Goal: Task Accomplishment & Management: Manage account settings

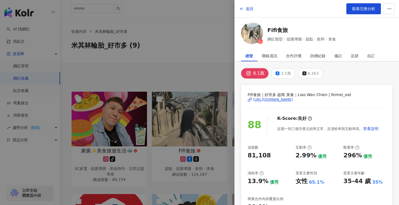
drag, startPoint x: 185, startPoint y: 37, endPoint x: 188, endPoint y: 43, distance: 7.5
click at [185, 37] on div at bounding box center [199, 102] width 399 height 205
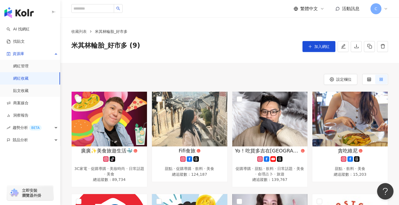
click at [29, 79] on link "網紅收藏" at bounding box center [20, 78] width 15 height 5
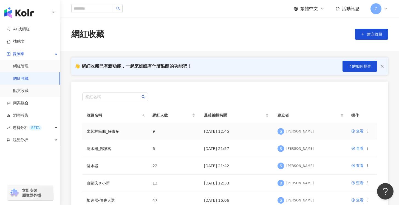
click at [143, 131] on td "米其林輪胎_好市多" at bounding box center [115, 131] width 66 height 17
click at [356, 132] on div "查看" at bounding box center [360, 131] width 8 height 6
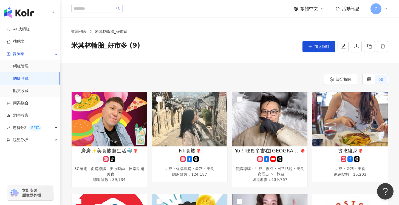
click at [24, 76] on link "網紅收藏" at bounding box center [20, 78] width 15 height 5
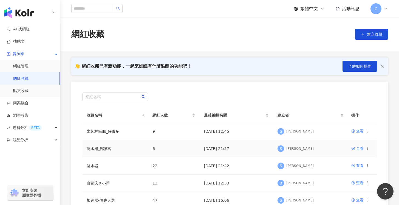
click at [117, 151] on td "濾水器_部落客" at bounding box center [115, 148] width 66 height 17
click at [357, 148] on div "查看" at bounding box center [360, 149] width 8 height 6
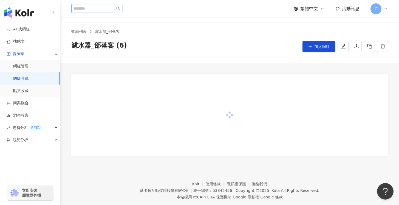
click at [97, 7] on input "search" at bounding box center [92, 8] width 43 height 9
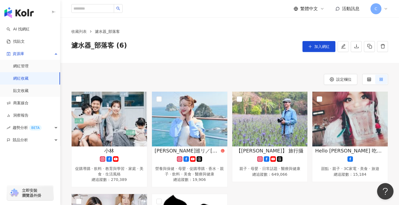
click at [22, 76] on link "網紅收藏" at bounding box center [20, 78] width 15 height 5
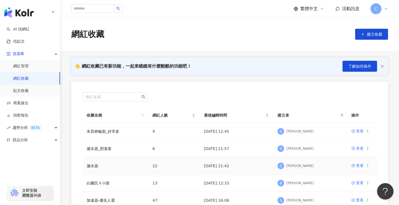
click at [117, 171] on td "濾水器" at bounding box center [115, 166] width 66 height 17
click at [359, 166] on div "查看" at bounding box center [360, 166] width 8 height 6
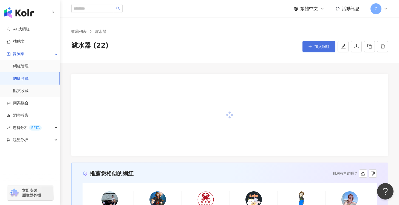
click at [325, 51] on button "加入網紅" at bounding box center [318, 46] width 33 height 11
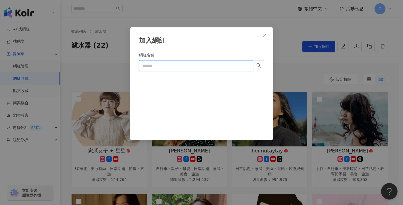
click at [179, 66] on input "網紅名稱" at bounding box center [196, 65] width 114 height 11
type input "***"
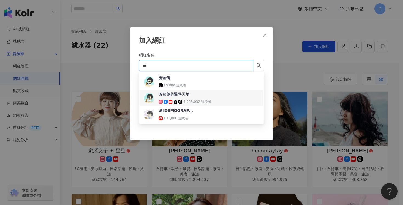
click at [199, 98] on div "蒼藍鴿的醫學天地 1,223,032 追蹤者" at bounding box center [185, 98] width 52 height 13
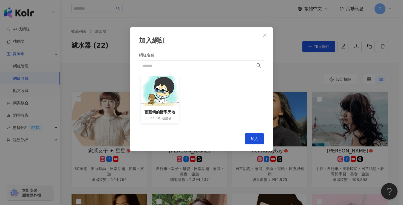
click at [178, 107] on div "蒼藍鴿的醫學天地 122.3萬 追蹤者" at bounding box center [160, 114] width 39 height 17
click at [166, 117] on span "追蹤者" at bounding box center [167, 118] width 10 height 5
click at [255, 142] on button "加入" at bounding box center [254, 139] width 19 height 11
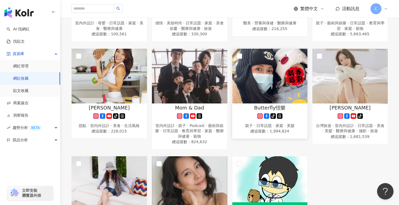
scroll to position [485, 0]
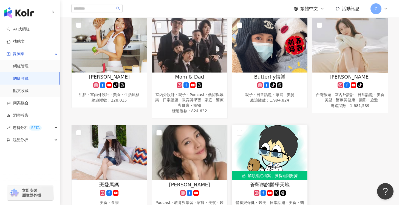
click at [274, 148] on img at bounding box center [269, 153] width 75 height 55
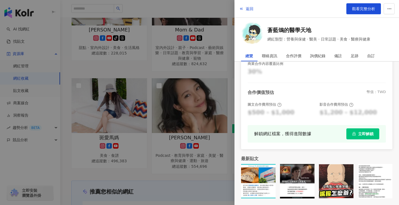
scroll to position [541, 0]
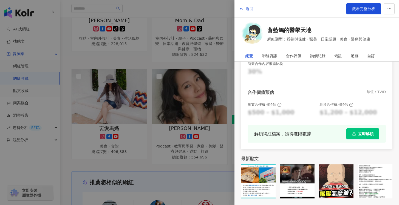
click at [353, 130] on button "立即解鎖" at bounding box center [362, 134] width 33 height 11
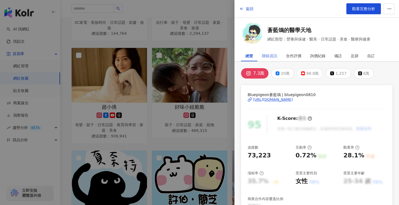
scroll to position [0, 0]
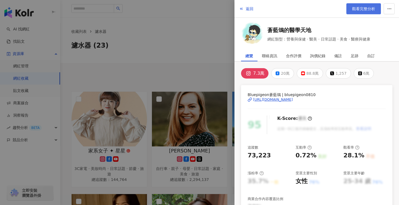
click at [352, 8] on span "觀看完整分析" at bounding box center [363, 9] width 23 height 4
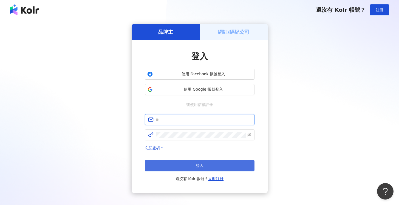
type input "**********"
click at [199, 165] on span "登入" at bounding box center [200, 166] width 8 height 4
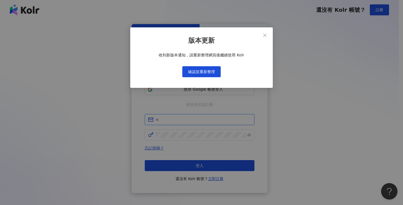
type input "**********"
click at [216, 72] on button "確認並重新整理" at bounding box center [201, 71] width 38 height 11
type input "**********"
click at [197, 73] on span "確認並重新整理" at bounding box center [201, 72] width 27 height 4
type input "**********"
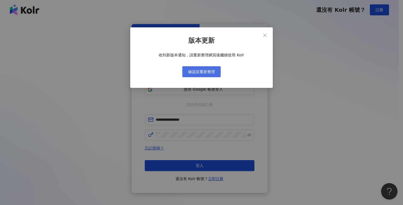
click at [213, 69] on button "確認並重新整理" at bounding box center [201, 71] width 38 height 11
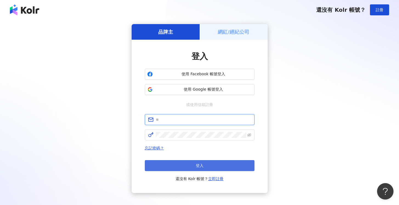
type input "**********"
click at [217, 171] on button "登入" at bounding box center [200, 165] width 110 height 11
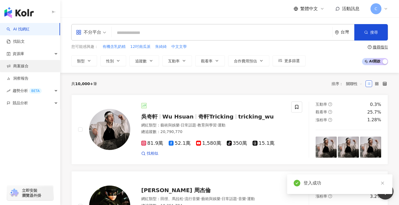
click at [37, 56] on div "資源庫" at bounding box center [30, 54] width 60 height 12
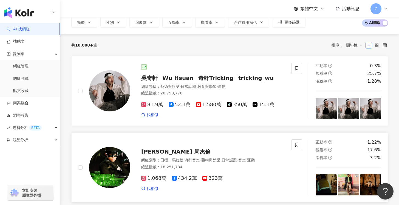
scroll to position [57, 0]
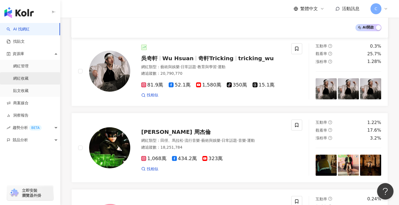
click at [29, 80] on link "網紅收藏" at bounding box center [20, 78] width 15 height 5
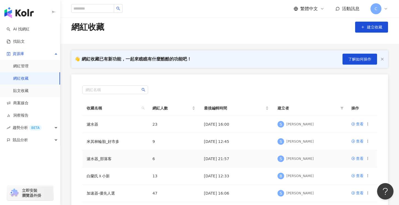
scroll to position [11, 0]
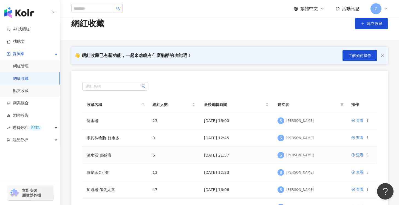
click at [139, 162] on td "濾水器_部落客" at bounding box center [115, 155] width 66 height 17
click at [358, 121] on div "查看" at bounding box center [360, 121] width 8 height 6
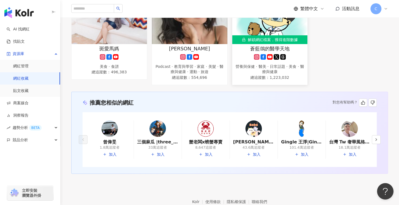
scroll to position [597, 0]
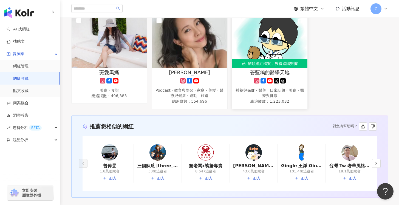
click at [299, 92] on div "營養與保健 · 醫美 · 日常話題 · 美食 · 醫療與健康" at bounding box center [270, 93] width 70 height 11
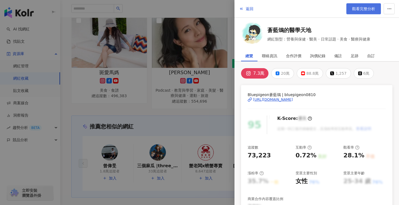
click at [367, 10] on span "觀看完整分析" at bounding box center [363, 9] width 23 height 4
click at [187, 91] on div at bounding box center [199, 102] width 399 height 205
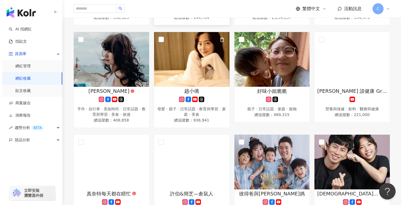
scroll to position [0, 0]
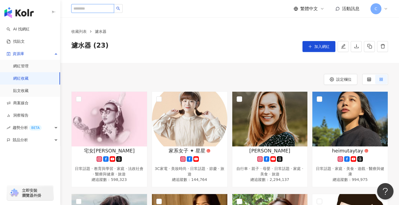
click at [93, 8] on input "search" at bounding box center [92, 8] width 43 height 9
paste input "********"
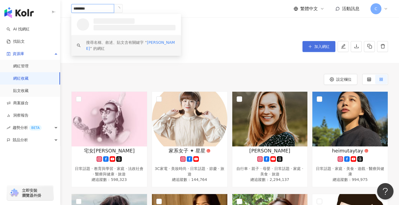
type input "********"
click at [316, 46] on span "加入網紅" at bounding box center [321, 46] width 15 height 4
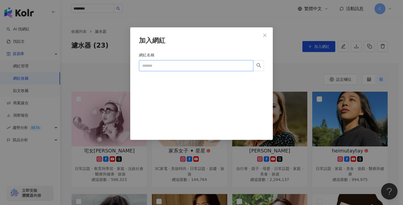
click at [175, 67] on input "網紅名稱" at bounding box center [196, 65] width 114 height 11
paste input "********"
type input "********"
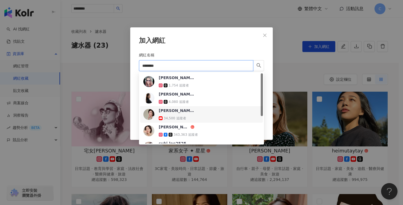
click at [186, 116] on div "34,500 追蹤者" at bounding box center [177, 118] width 36 height 5
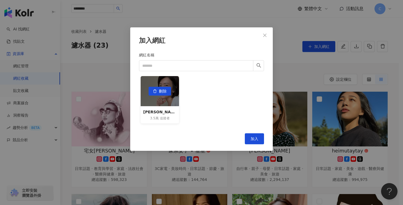
click at [166, 106] on div "刪除" at bounding box center [160, 91] width 39 height 30
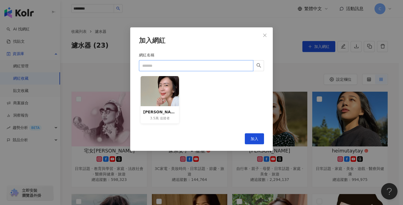
click at [231, 65] on input "網紅名稱" at bounding box center [196, 65] width 114 height 11
paste input "********"
type input "********"
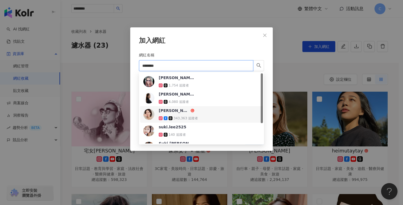
scroll to position [29, 0]
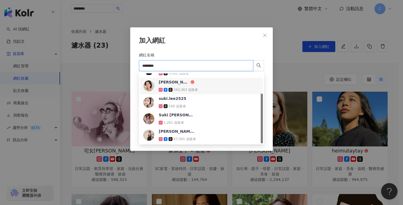
click at [208, 84] on div "蘇斉李 343,363 追蹤者" at bounding box center [201, 86] width 116 height 13
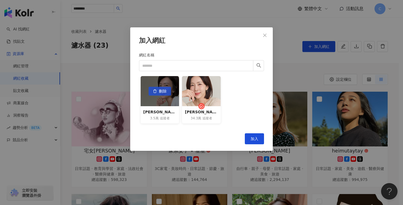
click at [164, 94] on span "刪除" at bounding box center [163, 91] width 8 height 9
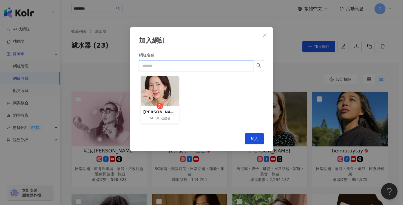
click at [203, 67] on input "網紅名稱" at bounding box center [196, 65] width 114 height 11
paste input "**"
type input "**"
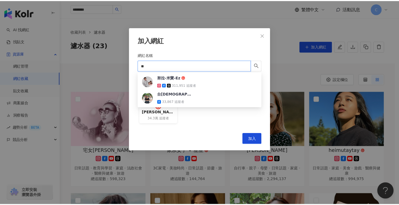
scroll to position [0, 0]
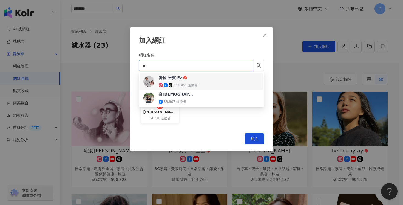
click at [227, 80] on div "努拉-米寶-Ez 311,951 追蹤者" at bounding box center [201, 81] width 116 height 13
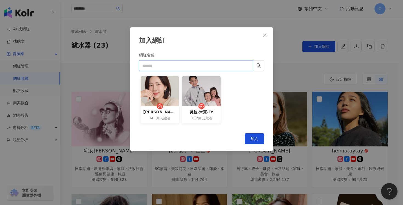
paste input "***"
type input "***"
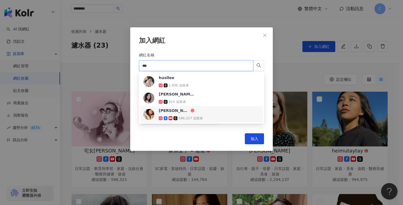
click at [199, 118] on div "586,227 追蹤者" at bounding box center [190, 118] width 24 height 5
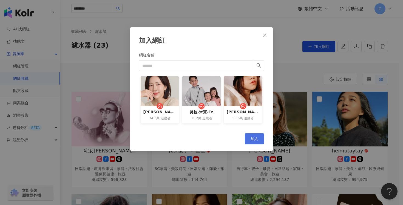
click at [255, 140] on span "加入" at bounding box center [255, 139] width 8 height 4
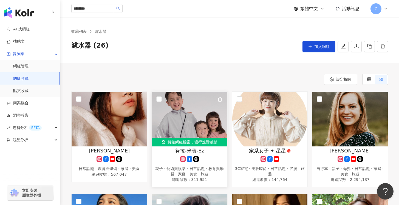
click at [185, 112] on img at bounding box center [189, 119] width 75 height 55
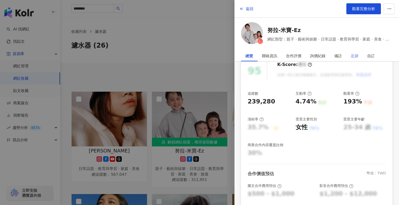
scroll to position [135, 0]
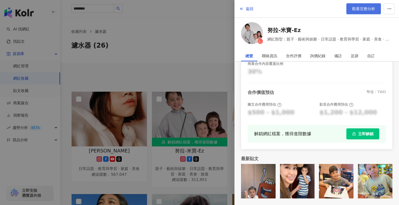
click at [368, 9] on span "觀看完整分析" at bounding box center [363, 9] width 23 height 4
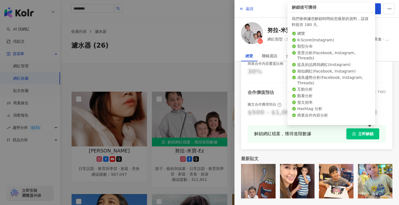
click at [366, 132] on span "立即解鎖" at bounding box center [365, 134] width 15 height 4
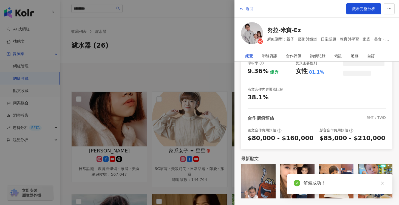
scroll to position [110, 0]
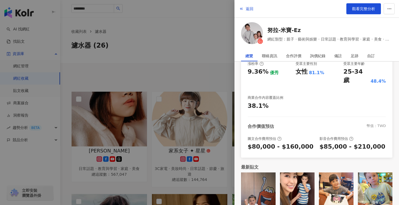
drag, startPoint x: 214, startPoint y: 62, endPoint x: 234, endPoint y: 64, distance: 20.1
click at [214, 62] on div at bounding box center [199, 102] width 399 height 205
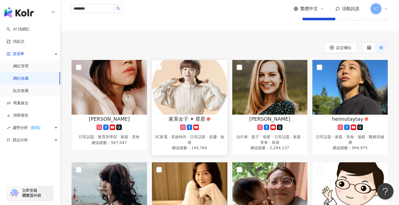
scroll to position [0, 0]
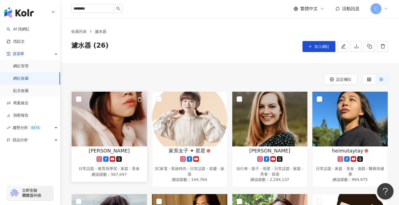
click at [82, 97] on img at bounding box center [109, 119] width 75 height 55
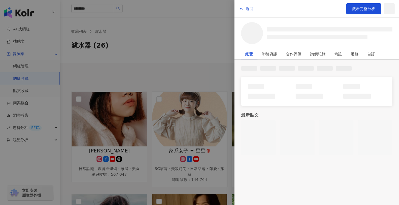
click at [164, 68] on div at bounding box center [199, 102] width 399 height 205
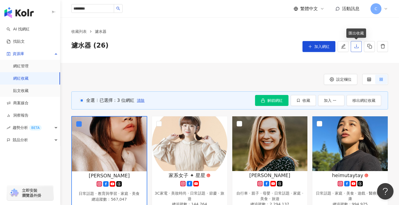
click at [359, 48] on button "button" at bounding box center [356, 46] width 11 height 11
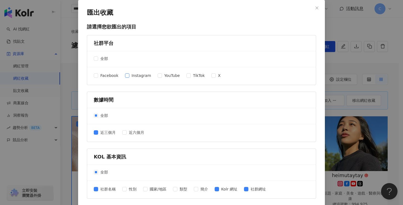
click at [129, 77] on span "Instagram" at bounding box center [141, 76] width 24 height 6
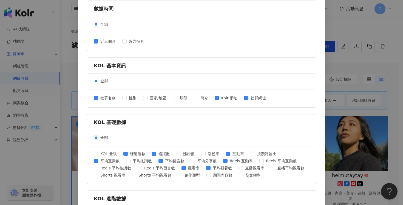
scroll to position [145, 0]
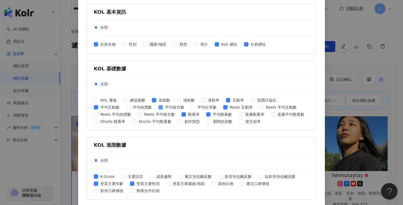
click at [163, 106] on span "平均留言數" at bounding box center [175, 107] width 24 height 6
click at [230, 107] on span "Reels 互動率" at bounding box center [241, 107] width 27 height 6
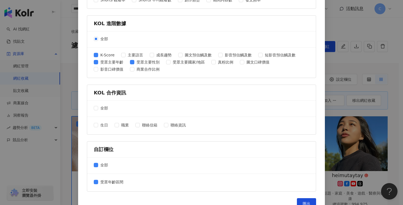
scroll to position [267, 0]
click at [98, 53] on span "K-Score" at bounding box center [107, 55] width 19 height 6
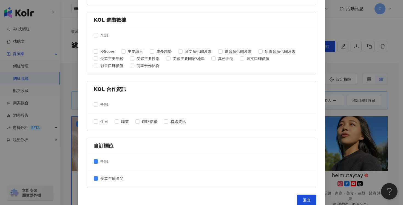
scroll to position [277, 0]
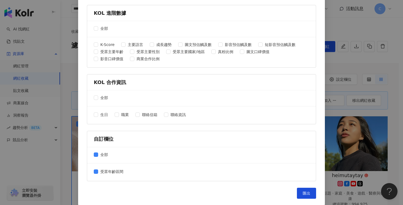
click at [110, 159] on div "全部" at bounding box center [201, 156] width 229 height 16
click at [109, 157] on div "全部" at bounding box center [201, 156] width 229 height 16
click at [104, 170] on span "受眾年齡區間" at bounding box center [111, 172] width 27 height 6
click at [115, 171] on span "受眾年齡區間" at bounding box center [111, 172] width 27 height 6
drag, startPoint x: 308, startPoint y: 194, endPoint x: 303, endPoint y: 193, distance: 5.4
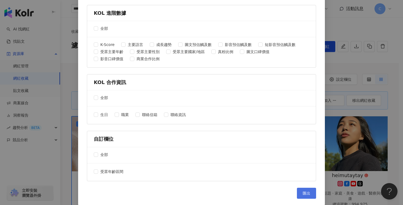
click at [308, 194] on span "匯出" at bounding box center [307, 193] width 8 height 4
click at [352, 26] on div "匯出收藏 請選擇您欲匯出的項目 社群平台 全部 Facebook Instagram YouTube TikTok X 數據時間 全部 近三個月 近六個月 K…" at bounding box center [201, 102] width 403 height 205
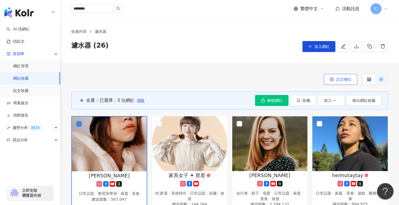
click at [352, 78] on button "設定欄位" at bounding box center [340, 79] width 33 height 11
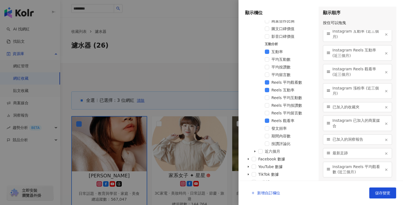
scroll to position [331, 0]
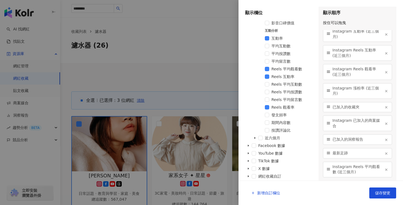
click at [257, 176] on div "網紅收藏自訂" at bounding box center [279, 177] width 69 height 8
click at [249, 177] on icon "caret-down" at bounding box center [248, 176] width 3 height 3
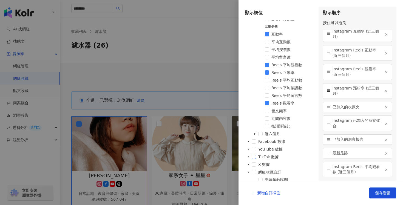
scroll to position [338, 0]
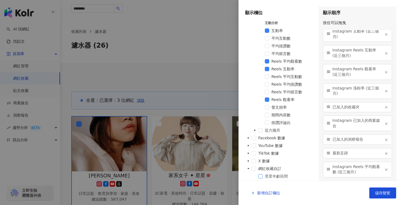
click at [259, 177] on span at bounding box center [260, 176] width 4 height 4
click at [280, 170] on span "網紅收藏自訂" at bounding box center [269, 169] width 23 height 4
click at [304, 176] on icon "button" at bounding box center [305, 175] width 3 height 3
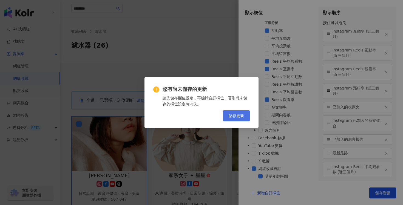
click at [239, 119] on button "儲存更新" at bounding box center [236, 115] width 27 height 11
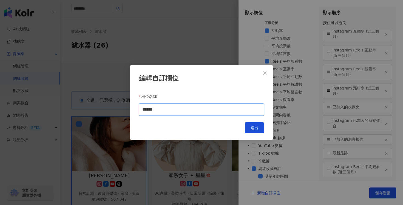
click at [228, 116] on input "******" at bounding box center [201, 110] width 125 height 12
click at [263, 73] on icon "close" at bounding box center [265, 73] width 4 height 4
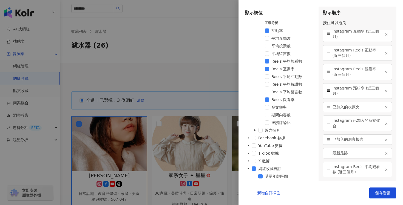
click at [353, 171] on span "Instagram Reels 平均觀看數 (近三個月)" at bounding box center [358, 170] width 50 height 11
click at [362, 154] on span "最新足跡" at bounding box center [358, 153] width 50 height 5
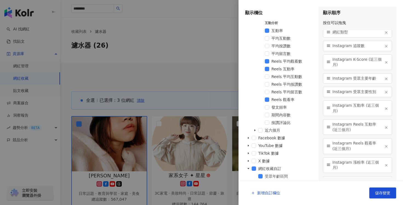
scroll to position [0, 0]
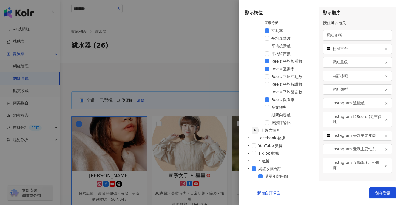
click at [254, 131] on icon "caret-down" at bounding box center [254, 131] width 1 height 2
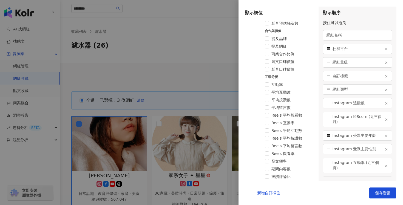
scroll to position [505, 0]
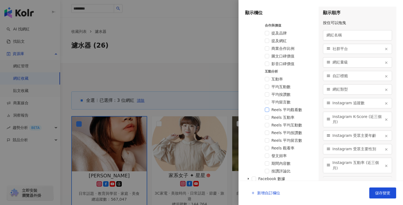
click at [266, 110] on span at bounding box center [267, 110] width 4 height 4
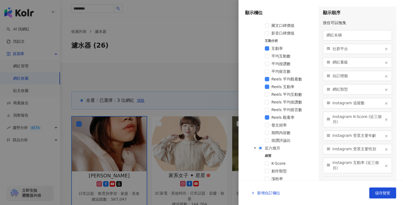
scroll to position [256, 0]
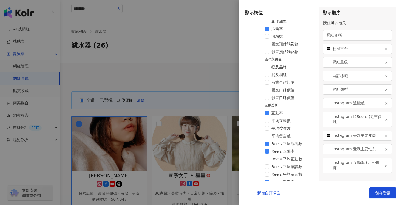
click at [274, 119] on span "平均互動數" at bounding box center [280, 121] width 19 height 4
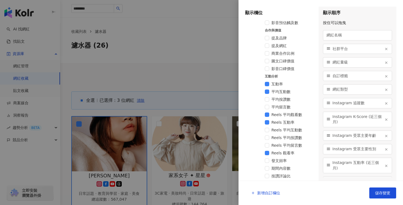
scroll to position [285, 0]
click at [268, 122] on span at bounding box center [267, 122] width 4 height 4
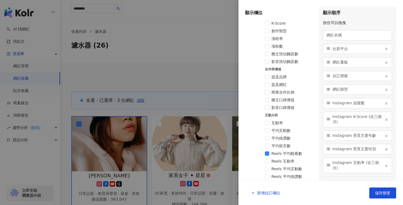
scroll to position [518, 0]
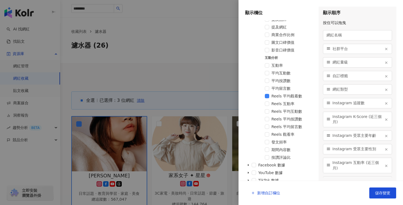
click at [272, 98] on span "Reels 平均觀看數" at bounding box center [292, 96] width 43 height 7
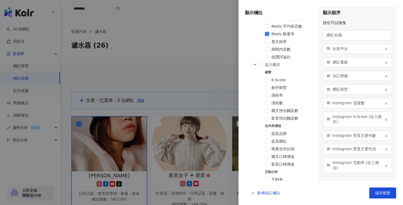
scroll to position [385, 0]
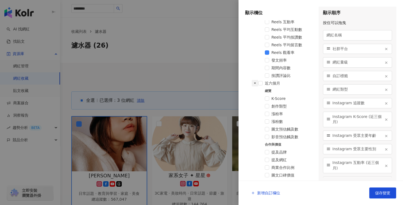
click at [257, 85] on span at bounding box center [255, 83] width 7 height 7
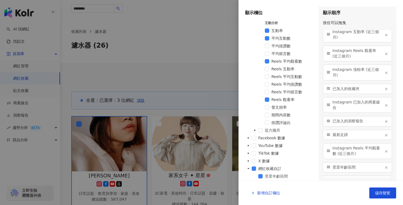
scroll to position [145, 0]
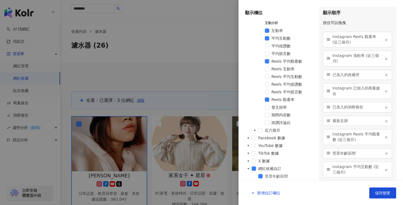
click at [363, 156] on span "受眾年齡區間" at bounding box center [358, 153] width 50 height 5
drag, startPoint x: 329, startPoint y: 154, endPoint x: 326, endPoint y: 172, distance: 18.0
click at [363, 77] on span "已加入的收藏夾" at bounding box center [358, 74] width 50 height 5
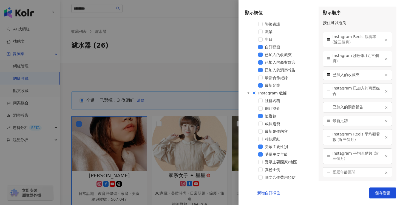
scroll to position [0, 0]
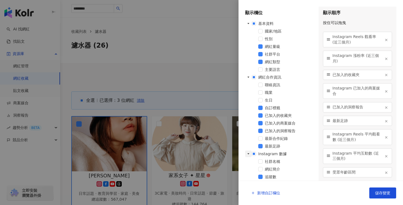
click at [248, 155] on icon "caret-down" at bounding box center [249, 154] width 2 height 1
click at [255, 80] on div "網紅合作資訊" at bounding box center [279, 78] width 69 height 8
click at [255, 78] on span at bounding box center [254, 77] width 4 height 4
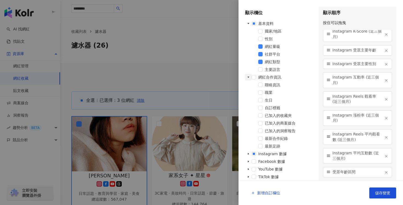
click at [249, 78] on icon "caret-down" at bounding box center [248, 77] width 3 height 3
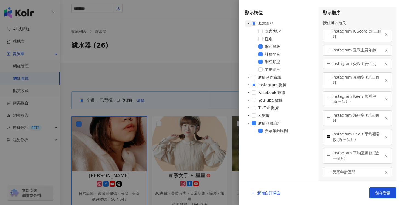
click at [249, 24] on icon "caret-down" at bounding box center [248, 23] width 3 height 3
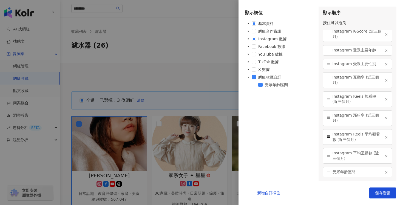
scroll to position [0, 0]
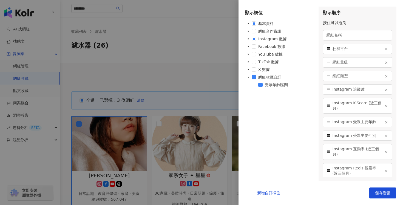
click at [358, 103] on span "Instagram K-Score (近三個月)" at bounding box center [358, 106] width 50 height 11
click at [384, 105] on icon "button" at bounding box center [386, 106] width 4 height 4
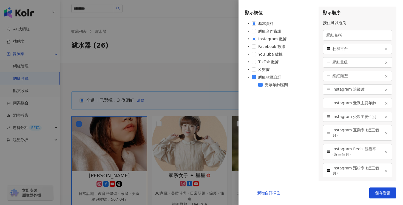
click at [384, 104] on icon "button" at bounding box center [386, 104] width 4 height 4
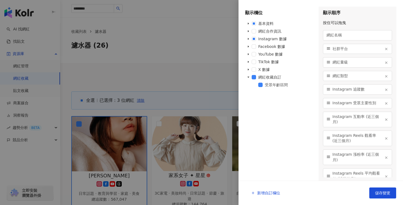
click at [384, 105] on icon "button" at bounding box center [386, 104] width 4 height 4
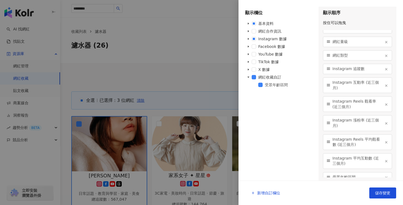
scroll to position [25, 0]
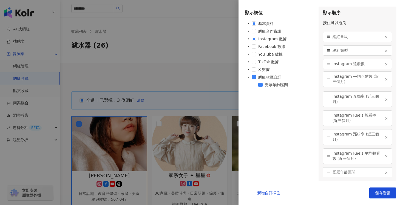
drag, startPoint x: 329, startPoint y: 156, endPoint x: 330, endPoint y: 79, distance: 77.1
click at [330, 79] on div "Instagram 平均互動數 (近三個月)" at bounding box center [357, 80] width 69 height 16
drag, startPoint x: 328, startPoint y: 157, endPoint x: 325, endPoint y: 133, distance: 24.8
click at [325, 133] on div "Instagram Reels 平均觀看數 (近三個月)" at bounding box center [357, 132] width 69 height 16
drag, startPoint x: 329, startPoint y: 137, endPoint x: 328, endPoint y: 117, distance: 20.8
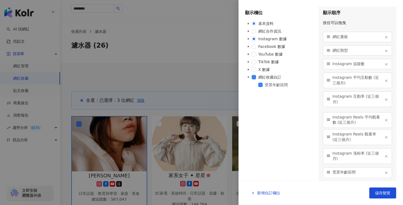
click at [328, 118] on icon at bounding box center [329, 120] width 4 height 4
click at [384, 158] on icon "button" at bounding box center [386, 157] width 4 height 4
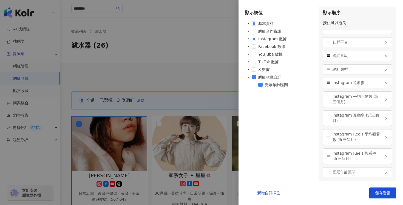
scroll to position [7, 0]
click at [383, 199] on div "新增自訂欄位 儲存變更" at bounding box center [321, 193] width 156 height 20
click at [390, 194] on button "儲存變更" at bounding box center [382, 193] width 27 height 11
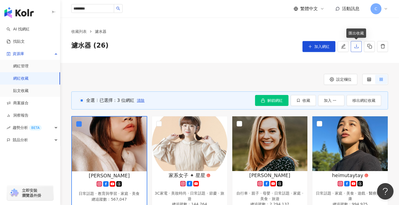
click at [353, 49] on button "button" at bounding box center [356, 46] width 11 height 11
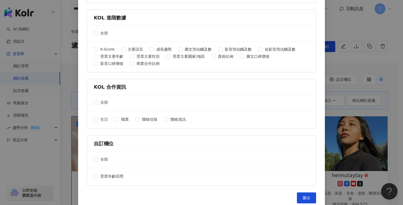
scroll to position [277, 0]
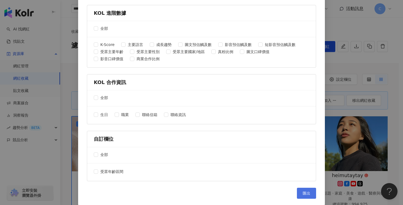
click at [308, 192] on span "匯出" at bounding box center [307, 193] width 8 height 4
click at [298, 7] on div "KOL 進階數據" at bounding box center [201, 13] width 229 height 16
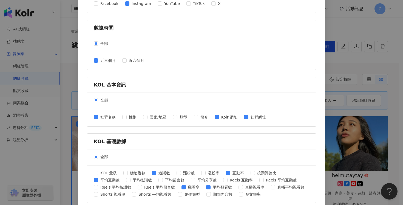
scroll to position [0, 0]
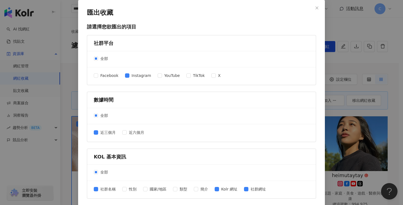
click at [352, 68] on div "匯出收藏 請選擇您欲匯出的項目 社群平台 全部 Facebook Instagram YouTube TikTok X 數據時間 全部 近三個月 近六個月 K…" at bounding box center [201, 102] width 403 height 205
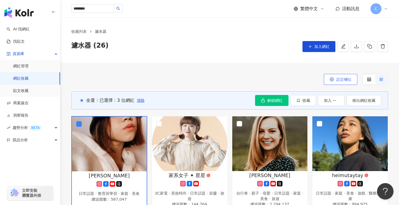
click at [346, 80] on span "設定欄位" at bounding box center [343, 79] width 15 height 4
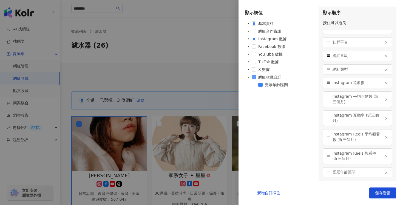
click at [255, 78] on span at bounding box center [254, 77] width 4 height 4
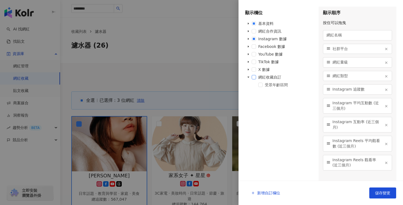
click at [255, 78] on span at bounding box center [254, 77] width 4 height 4
click at [381, 193] on span "儲存變更" at bounding box center [382, 193] width 15 height 4
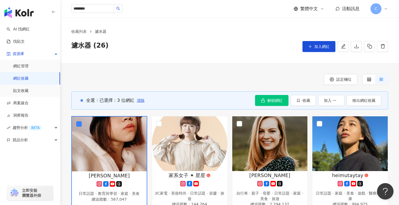
click at [366, 78] on label at bounding box center [369, 79] width 12 height 9
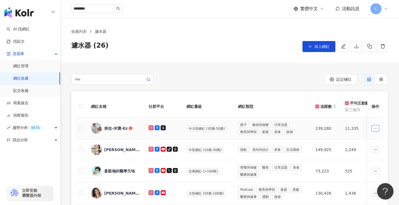
click at [378, 129] on button "button" at bounding box center [376, 128] width 8 height 7
drag, startPoint x: 387, startPoint y: 120, endPoint x: 382, endPoint y: 108, distance: 13.4
click at [367, 81] on div at bounding box center [369, 79] width 4 height 9
click at [378, 80] on label at bounding box center [381, 79] width 12 height 9
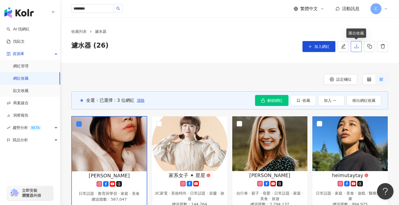
click at [359, 49] on button "button" at bounding box center [356, 46] width 11 height 11
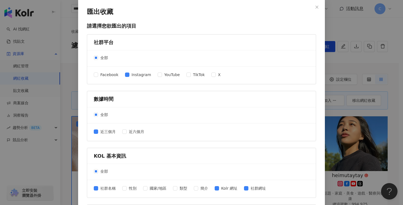
scroll to position [1, 0]
click at [353, 85] on div "匯出收藏 請選擇您欲匯出的項目 社群平台 全部 Facebook Instagram YouTube TikTok X 數據時間 全部 近三個月 近六個月 K…" at bounding box center [201, 102] width 403 height 205
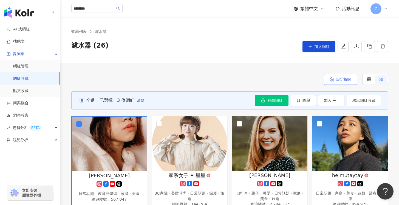
click at [345, 79] on span "設定欄位" at bounding box center [343, 79] width 15 height 4
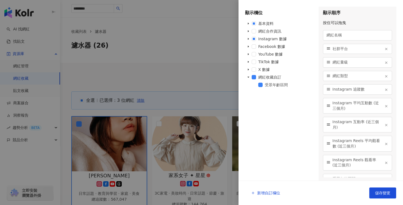
scroll to position [7, 0]
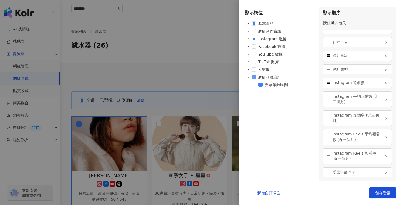
click at [253, 78] on span at bounding box center [254, 77] width 4 height 4
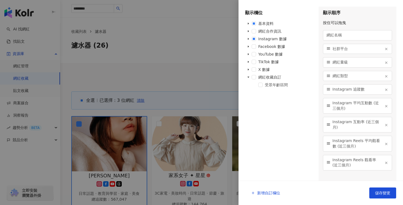
click at [258, 33] on div "網紅合作資訊" at bounding box center [279, 32] width 69 height 8
click at [255, 32] on span at bounding box center [254, 31] width 4 height 4
click at [383, 192] on span "儲存變更" at bounding box center [382, 193] width 15 height 4
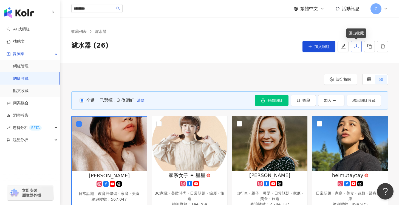
click at [356, 44] on icon "download" at bounding box center [356, 46] width 5 height 5
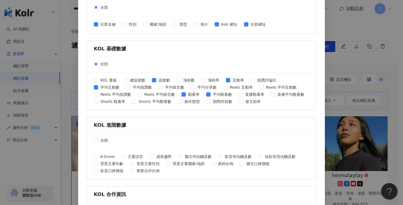
scroll to position [165, 0]
click at [215, 26] on label "Kolr 網址" at bounding box center [227, 24] width 25 height 6
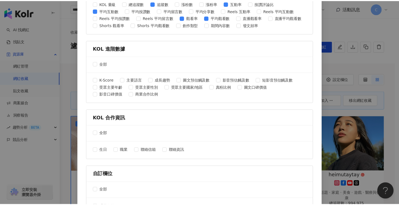
scroll to position [277, 0]
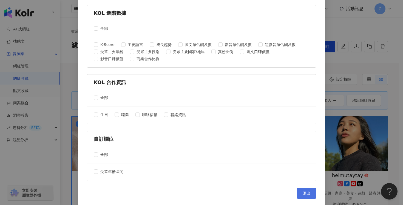
click at [297, 194] on button "匯出" at bounding box center [306, 193] width 19 height 11
click at [380, 112] on div "匯出收藏 請選擇您欲匯出的項目 社群平台 全部 Facebook Instagram YouTube TikTok X 數據時間 全部 近三個月 近六個月 K…" at bounding box center [201, 102] width 403 height 205
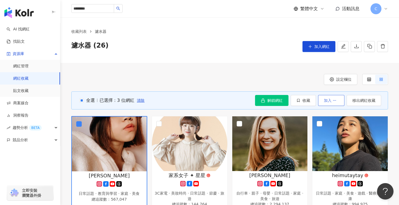
click at [333, 99] on icon "button" at bounding box center [335, 101] width 4 height 4
click at [331, 126] on span "加入洞察報告" at bounding box center [328, 125] width 23 height 4
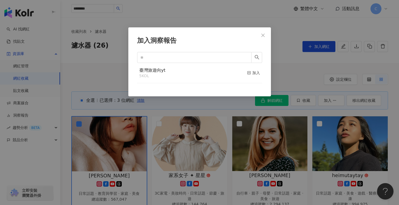
scroll to position [114, 0]
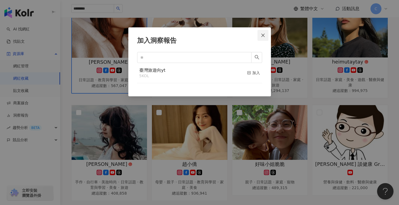
click at [266, 35] on span "Close" at bounding box center [262, 35] width 11 height 4
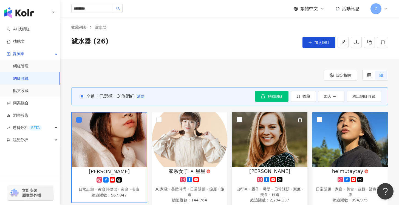
scroll to position [0, 0]
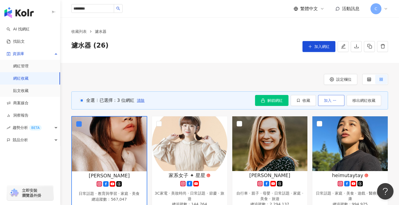
click at [337, 104] on button "加入" at bounding box center [331, 100] width 26 height 11
click at [297, 75] on div "設定欄位" at bounding box center [229, 79] width 317 height 11
click at [260, 101] on button "解鎖網紅" at bounding box center [271, 100] width 33 height 11
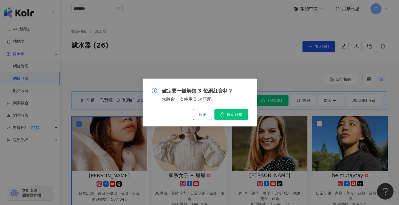
click at [203, 115] on span "取消" at bounding box center [203, 114] width 8 height 4
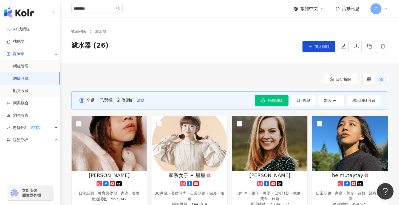
click at [86, 99] on span "全選" at bounding box center [89, 101] width 11 height 6
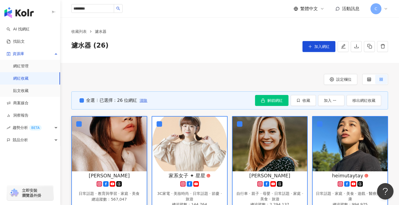
drag, startPoint x: 87, startPoint y: 99, endPoint x: 119, endPoint y: 98, distance: 32.1
click at [87, 99] on span "全選" at bounding box center [89, 101] width 11 height 6
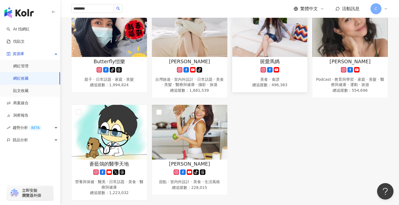
scroll to position [670, 0]
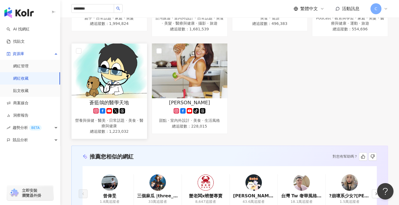
click at [124, 80] on img at bounding box center [109, 71] width 75 height 55
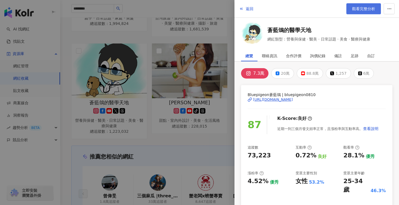
click at [361, 10] on span "觀看完整分析" at bounding box center [363, 9] width 23 height 4
click at [219, 91] on div at bounding box center [199, 102] width 399 height 205
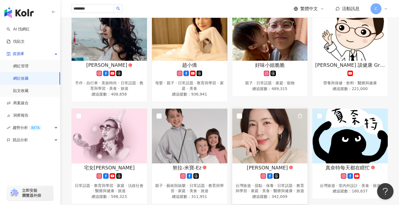
scroll to position [211, 0]
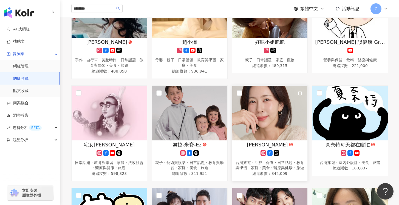
click at [268, 125] on img at bounding box center [269, 113] width 75 height 55
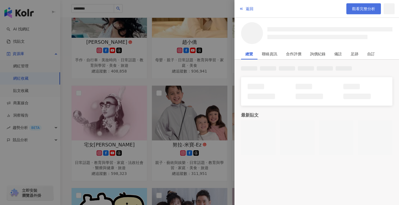
click at [373, 9] on span "觀看完整分析" at bounding box center [363, 9] width 23 height 4
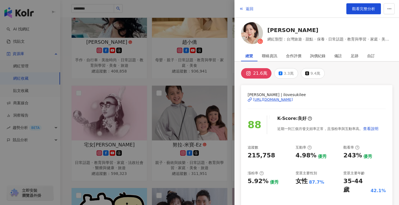
click at [201, 126] on div at bounding box center [199, 102] width 399 height 205
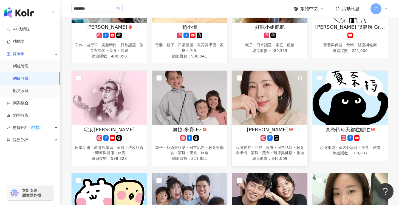
scroll to position [234, 0]
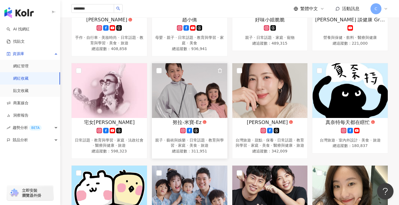
click at [193, 95] on img at bounding box center [189, 90] width 75 height 55
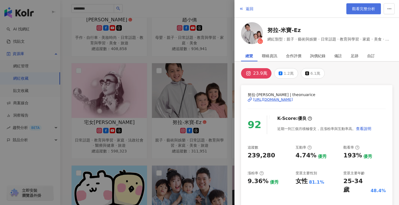
click at [356, 11] on span "觀看完整分析" at bounding box center [363, 9] width 23 height 4
click at [218, 69] on div at bounding box center [199, 102] width 399 height 205
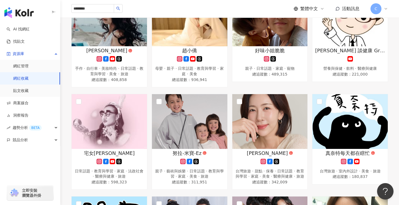
scroll to position [15, 0]
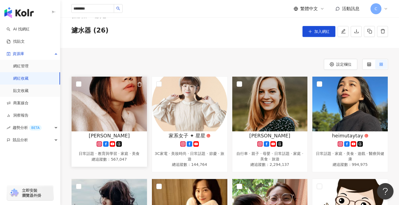
click at [116, 117] on img at bounding box center [109, 104] width 75 height 55
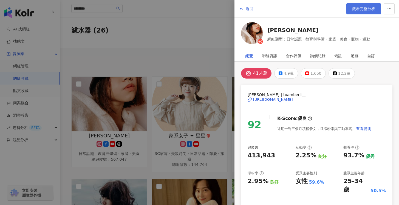
click at [350, 14] on link "觀看完整分析" at bounding box center [363, 8] width 35 height 11
drag, startPoint x: 194, startPoint y: 43, endPoint x: 258, endPoint y: 17, distance: 69.2
click at [194, 42] on div at bounding box center [199, 102] width 399 height 205
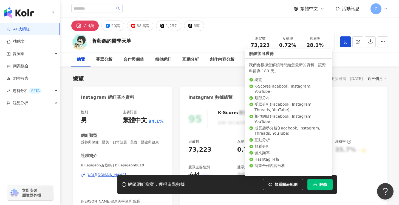
click at [322, 189] on button "解鎖" at bounding box center [319, 184] width 25 height 11
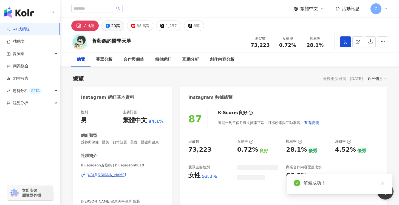
click at [110, 29] on button "20萬" at bounding box center [112, 26] width 23 height 10
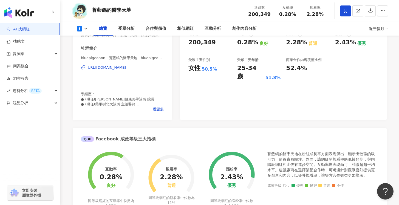
scroll to position [110, 0]
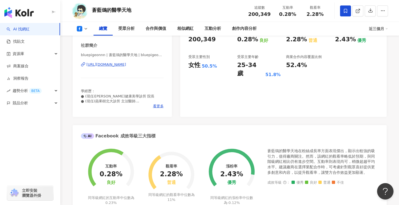
click at [82, 65] on icon at bounding box center [83, 64] width 4 height 4
drag, startPoint x: 165, startPoint y: 65, endPoint x: 80, endPoint y: 66, distance: 85.0
click at [80, 66] on div "性別 男 主要語言 繁體中文 94.1% 網紅類型 營養與保健 · 醫美 · 日常話題 · 美食 · 醫療與健康 社群簡介 bluepigeonnn | 蒼藍…" at bounding box center [122, 55] width 99 height 123
copy div "https://www.facebook.com/312126449190764"
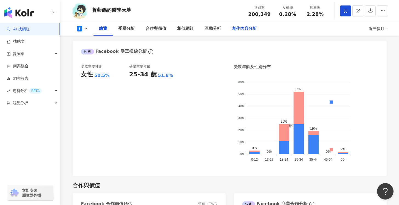
scroll to position [481, 0]
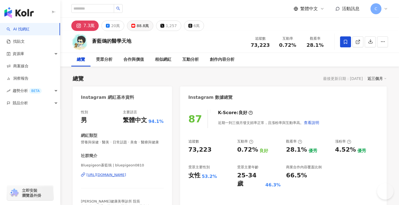
drag, startPoint x: 140, startPoint y: 27, endPoint x: 209, endPoint y: 71, distance: 82.1
click at [140, 27] on div "88.8萬" at bounding box center [143, 26] width 12 height 8
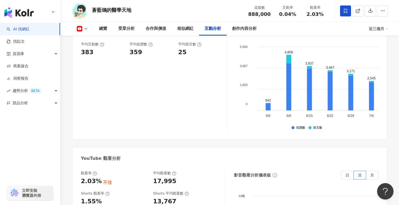
scroll to position [1008, 0]
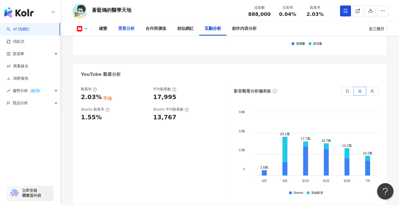
click at [124, 30] on div "受眾分析" at bounding box center [126, 28] width 16 height 7
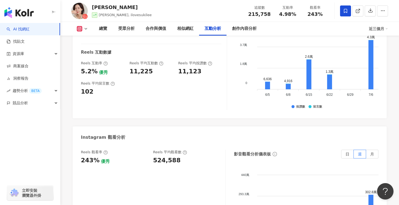
scroll to position [1188, 0]
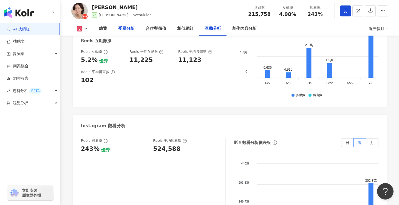
click at [127, 30] on div "受眾分析" at bounding box center [126, 28] width 16 height 7
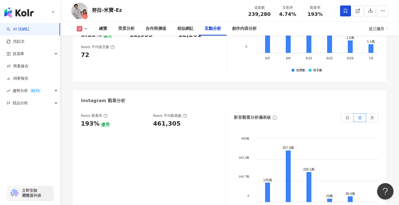
scroll to position [1228, 0]
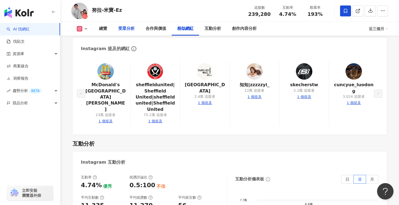
click at [126, 28] on div "受眾分析" at bounding box center [126, 28] width 16 height 7
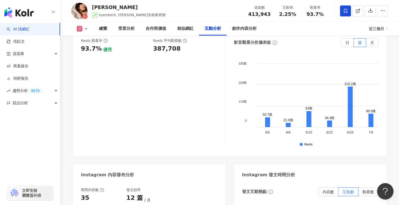
scroll to position [1297, 0]
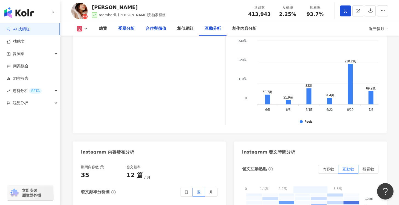
drag, startPoint x: 127, startPoint y: 31, endPoint x: 145, endPoint y: 35, distance: 18.7
click at [127, 31] on div "受眾分析" at bounding box center [126, 28] width 16 height 7
